Goal: Information Seeking & Learning: Learn about a topic

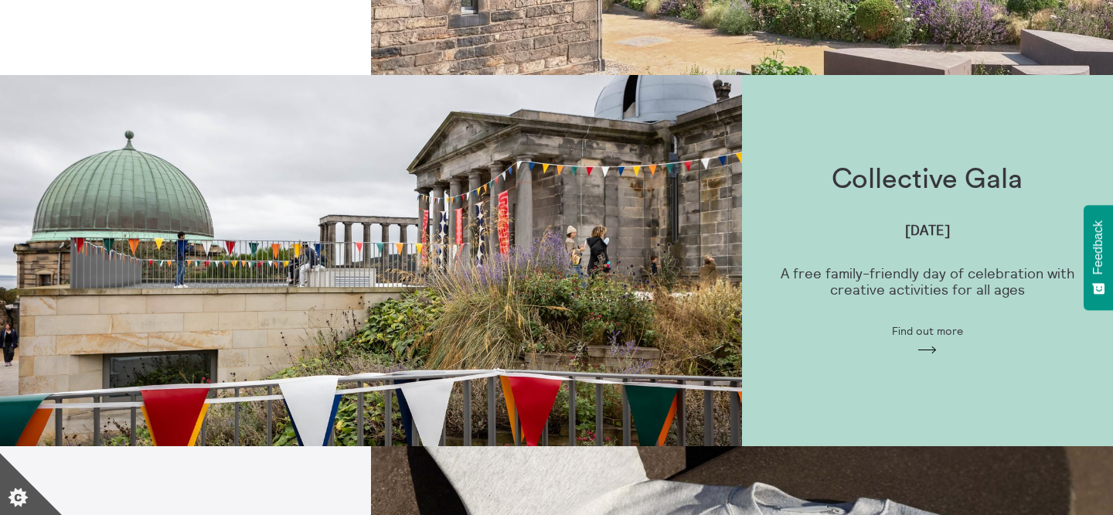
scroll to position [753, 0]
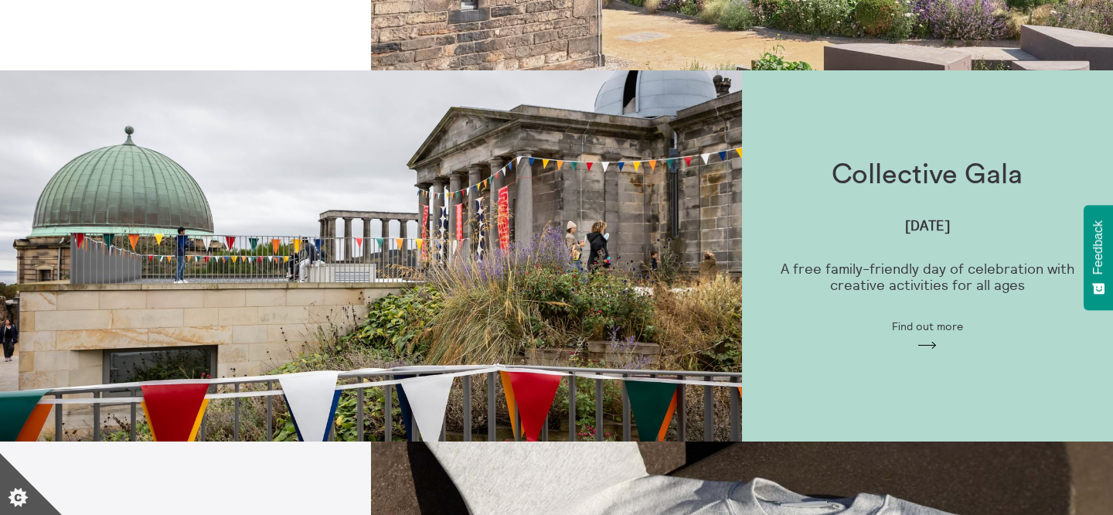
click at [823, 220] on div "Collective Gala Sunday 7 September A free family-friendly day of celebration wi…" at bounding box center [927, 255] width 371 height 242
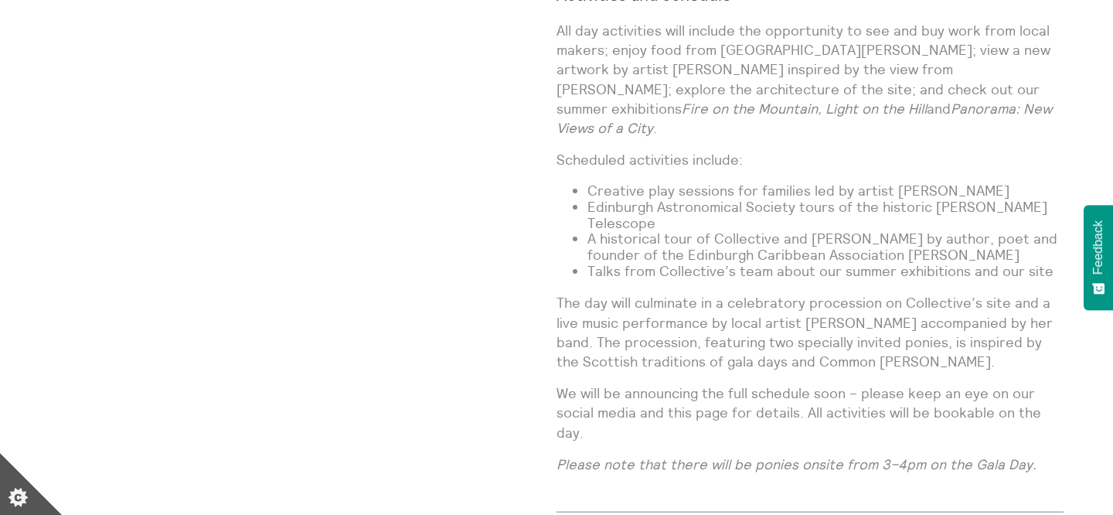
scroll to position [1336, 0]
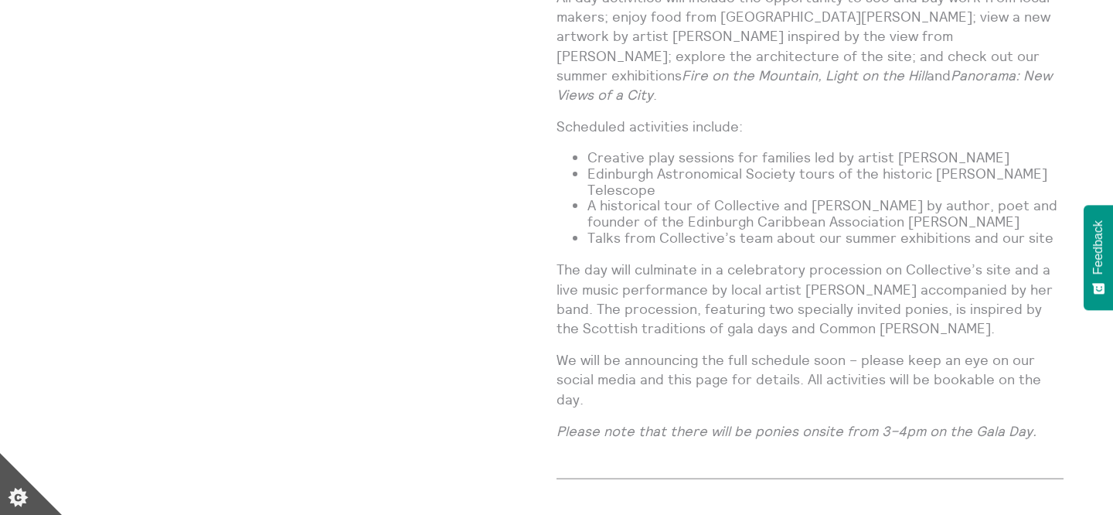
click at [663, 422] on em "Please note that there will be ponies onsite from 3–4pm on the Gala Day." at bounding box center [797, 431] width 480 height 18
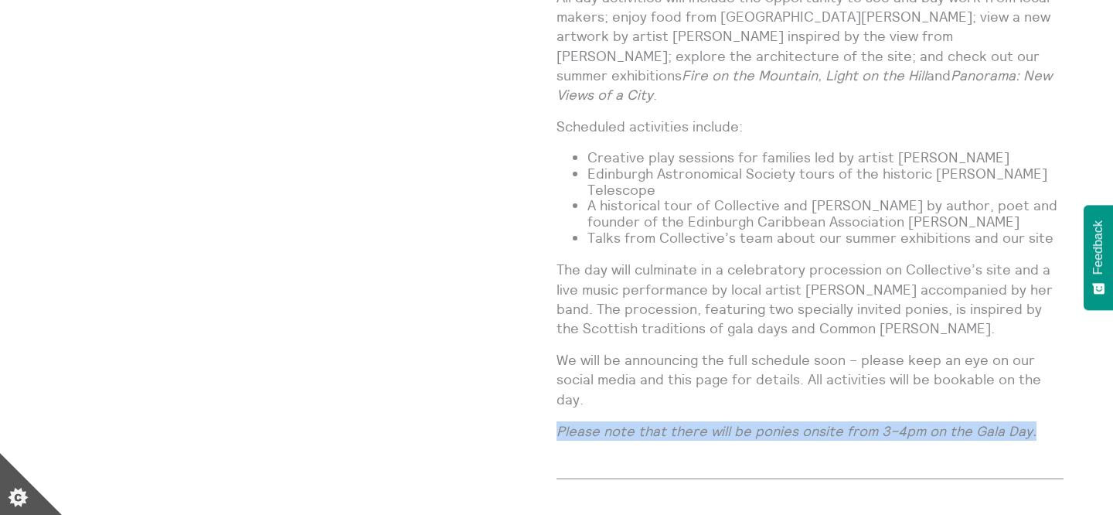
click at [686, 350] on p "We will be announcing the full schedule soon – please keep an eye on our social…" at bounding box center [810, 379] width 507 height 59
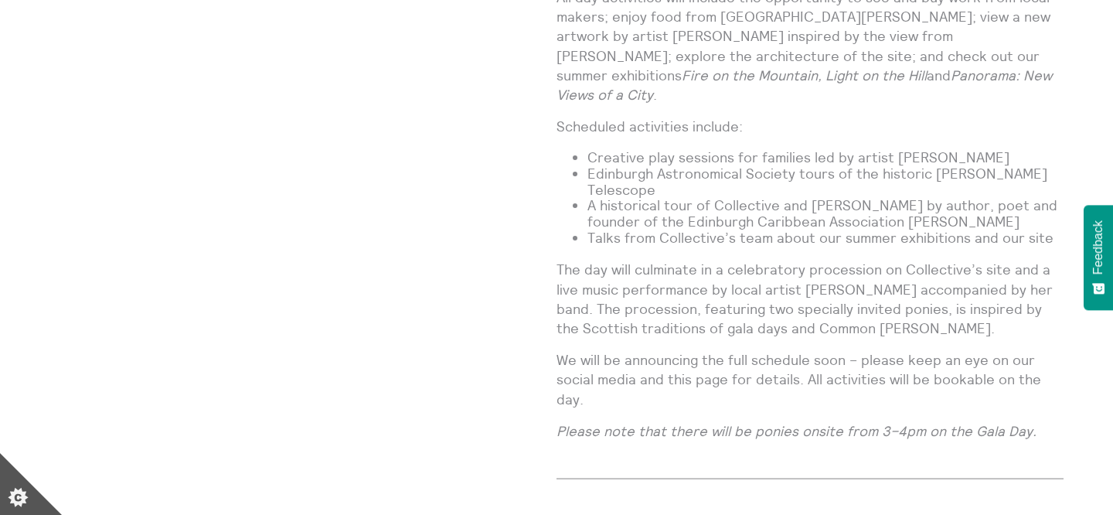
click at [686, 350] on p "We will be announcing the full schedule soon – please keep an eye on our social…" at bounding box center [810, 379] width 507 height 59
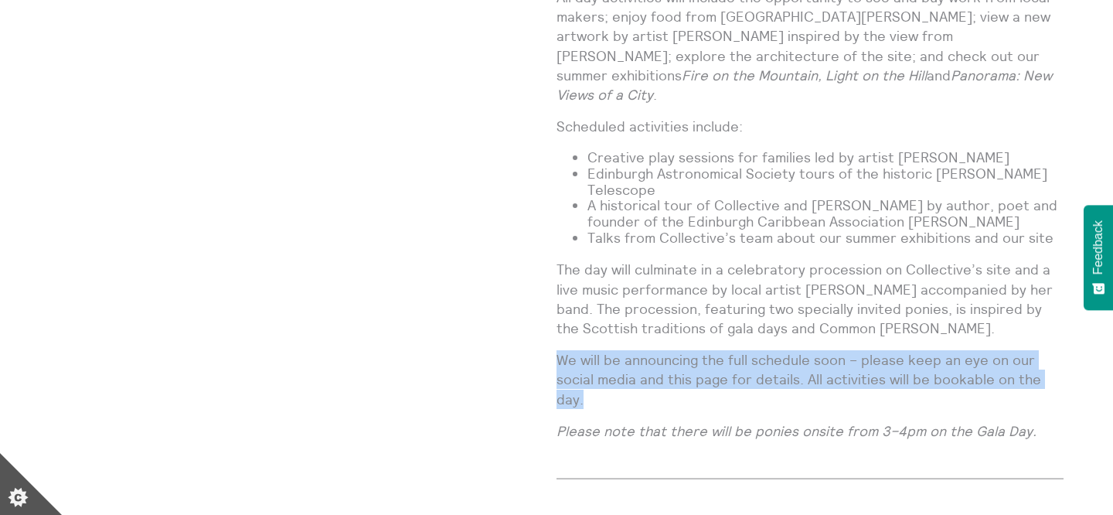
click at [708, 260] on p "The day will culminate in a celebratory procession on Collective’s site and a l…" at bounding box center [810, 299] width 507 height 78
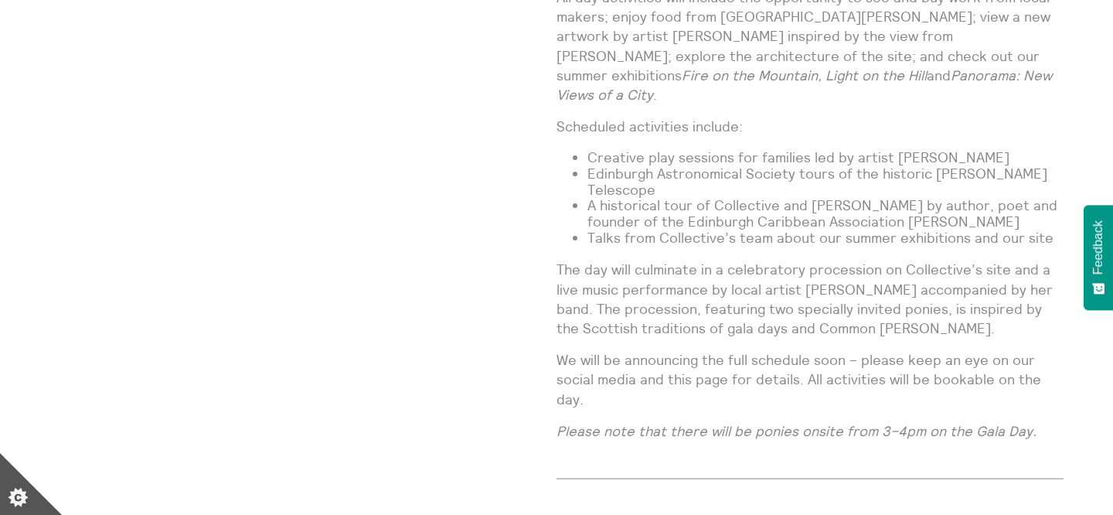
click at [708, 260] on p "The day will culminate in a celebratory procession on Collective’s site and a l…" at bounding box center [810, 299] width 507 height 78
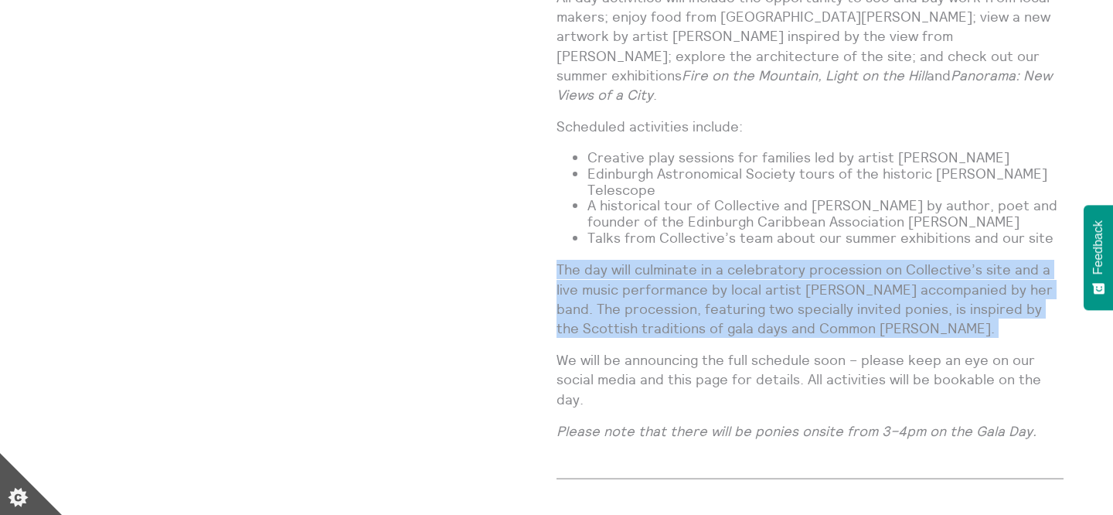
click at [622, 260] on p "The day will culminate in a celebratory procession on Collective’s site and a l…" at bounding box center [810, 299] width 507 height 78
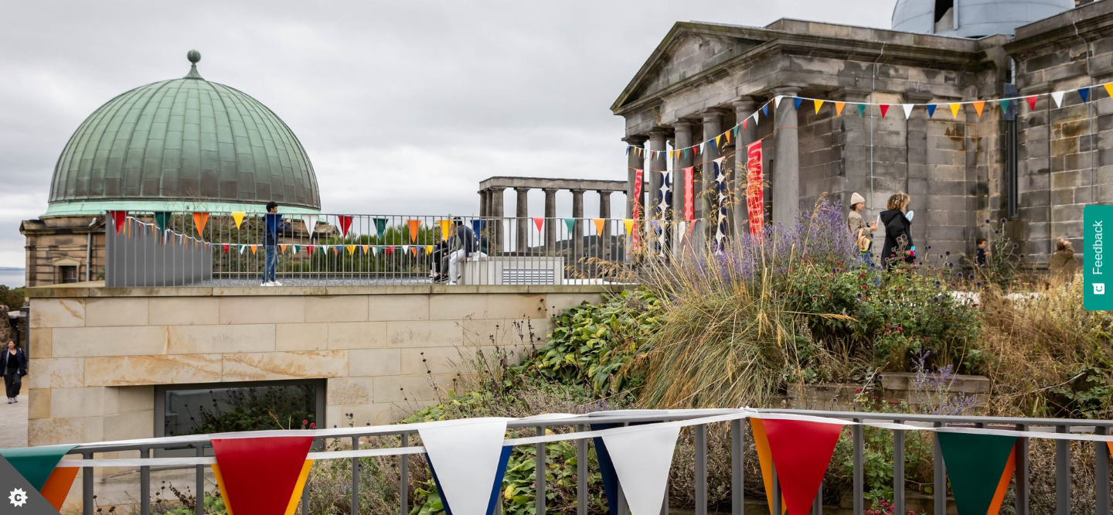
scroll to position [199, 0]
